Goal: Task Accomplishment & Management: Use online tool/utility

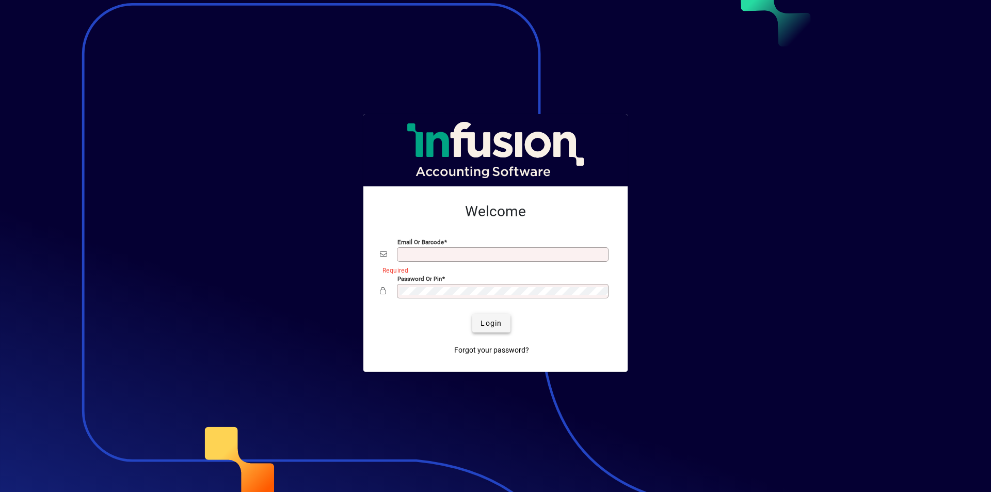
type input "**********"
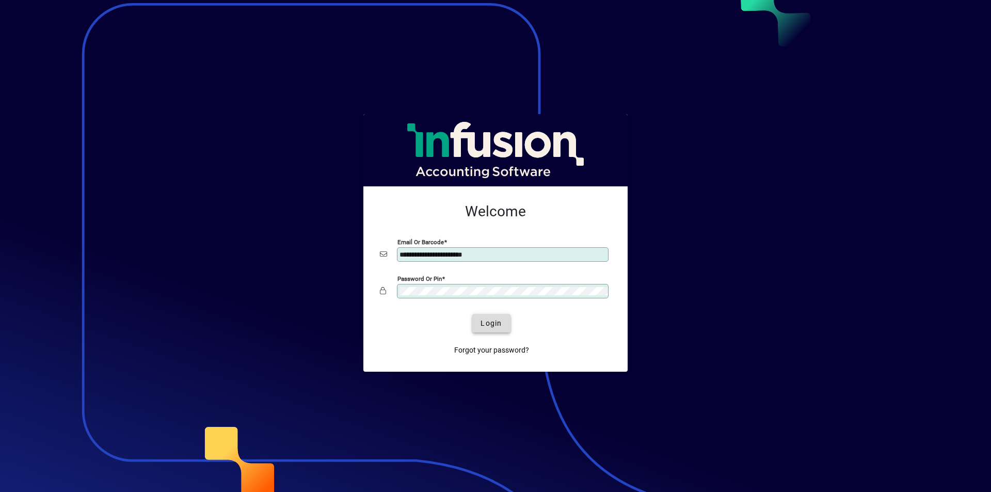
click at [495, 326] on span "Login" at bounding box center [491, 323] width 21 height 11
